Goal: Understand process/instructions

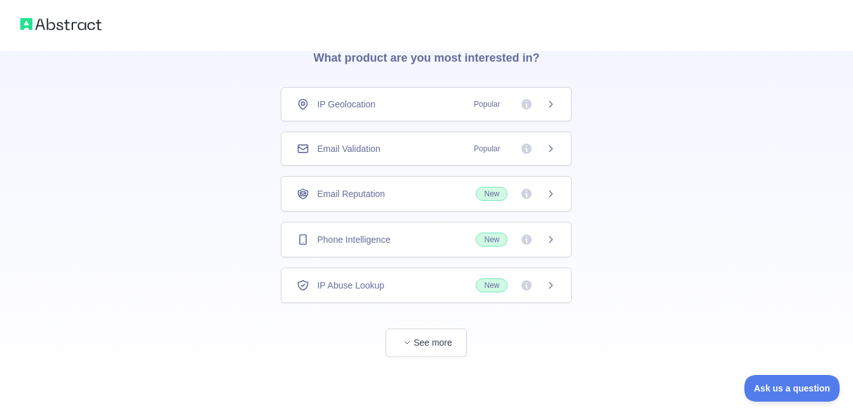
scroll to position [60, 0]
click at [362, 142] on span "Email Validation" at bounding box center [348, 148] width 63 height 13
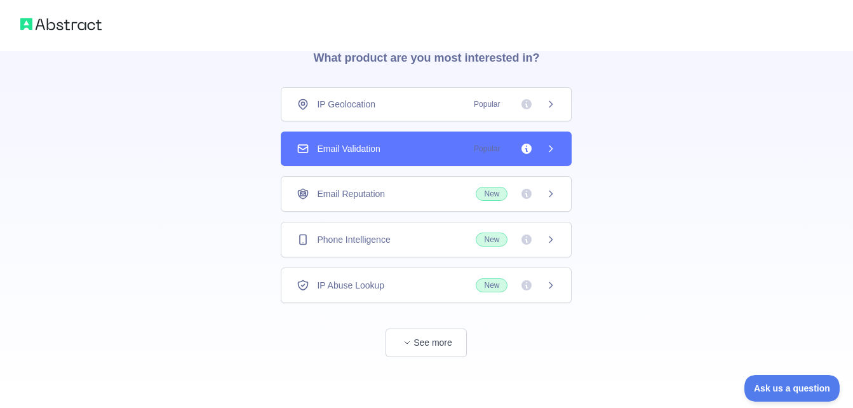
click at [554, 147] on icon at bounding box center [551, 149] width 10 height 10
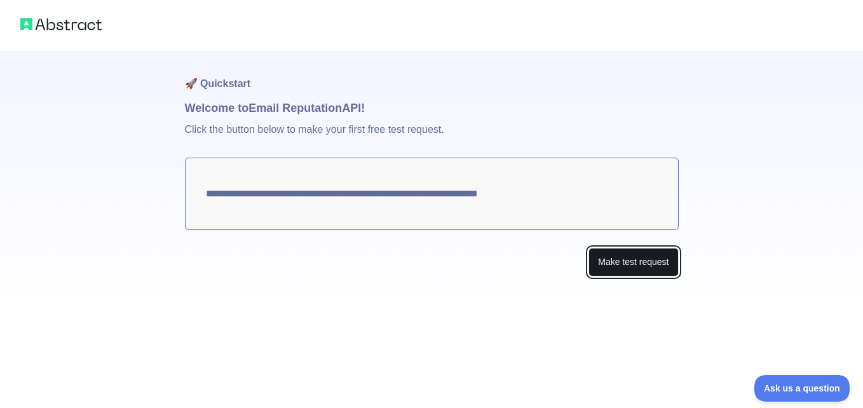
click at [614, 267] on button "Make test request" at bounding box center [633, 262] width 90 height 29
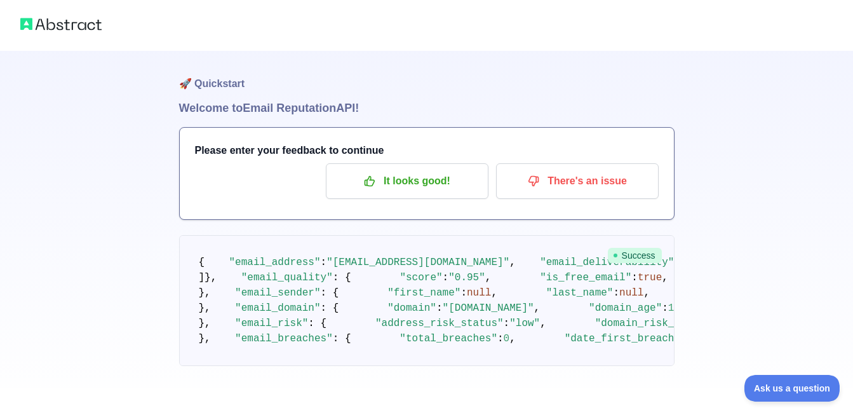
scroll to position [60, 0]
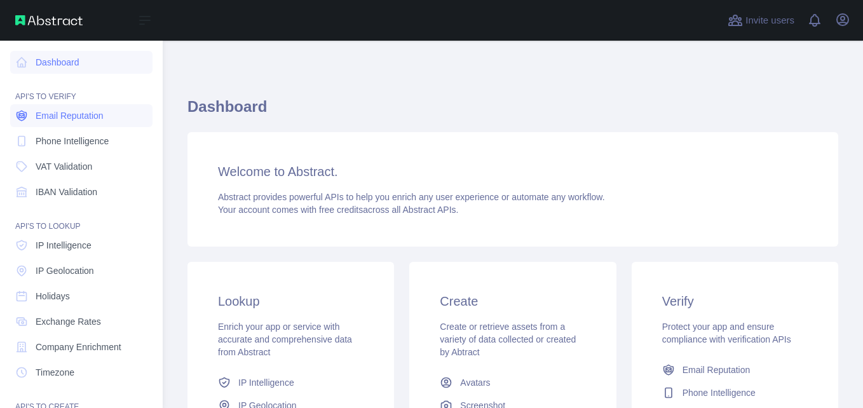
click at [79, 116] on span "Email Reputation" at bounding box center [70, 115] width 68 height 13
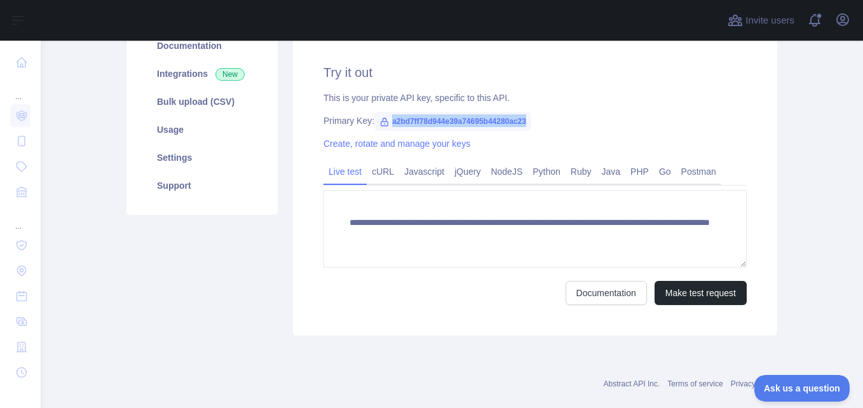
drag, startPoint x: 525, startPoint y: 123, endPoint x: 381, endPoint y: 126, distance: 144.2
click at [381, 126] on span "a2bd7ff78d944e39a74695b44280ac23" at bounding box center [452, 121] width 157 height 19
copy span "a2bd7ff78d944e39a74695b44280ac23"
